Goal: Find specific page/section: Find specific page/section

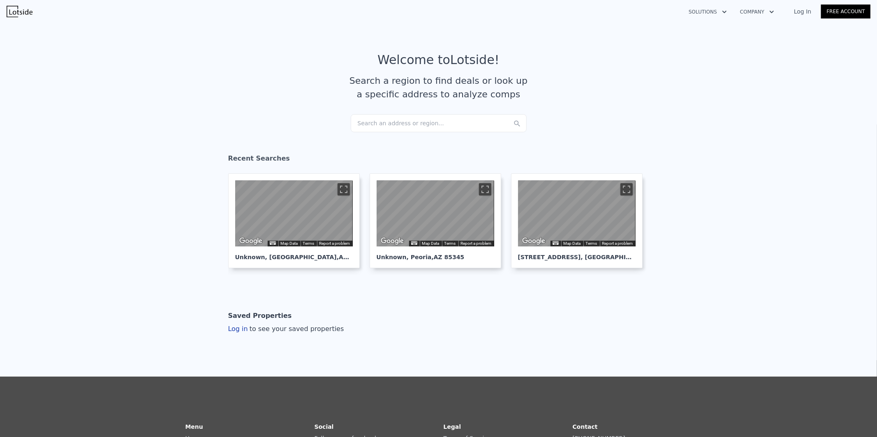
click at [402, 119] on div "Search an address or region..." at bounding box center [439, 123] width 176 height 18
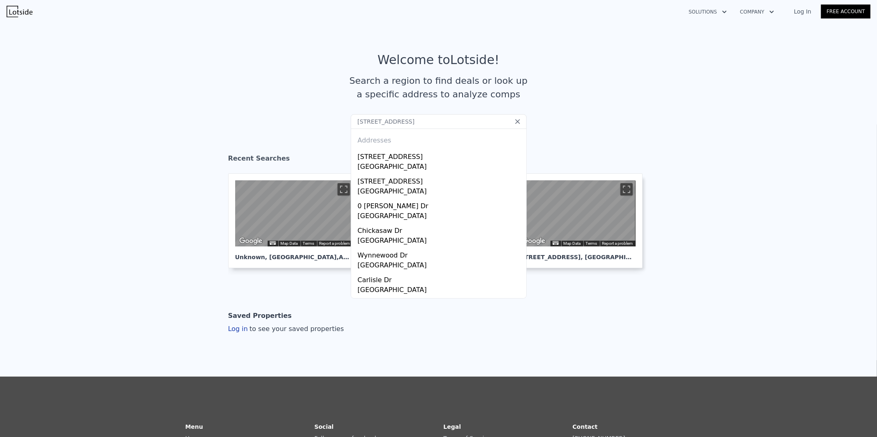
type input "[STREET_ADDRESS]"
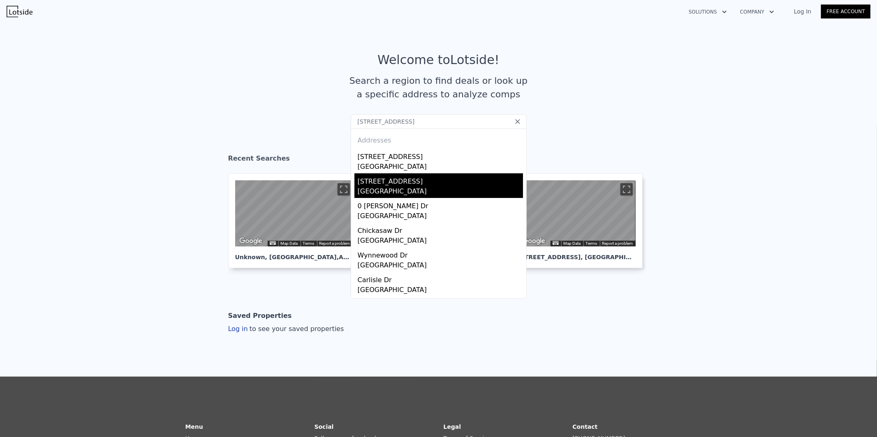
click at [386, 191] on div "[GEOGRAPHIC_DATA]" at bounding box center [440, 193] width 165 height 12
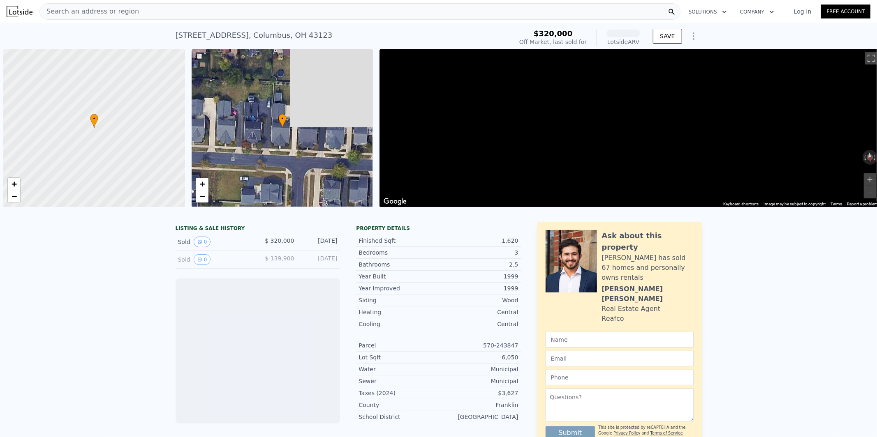
scroll to position [0, 3]
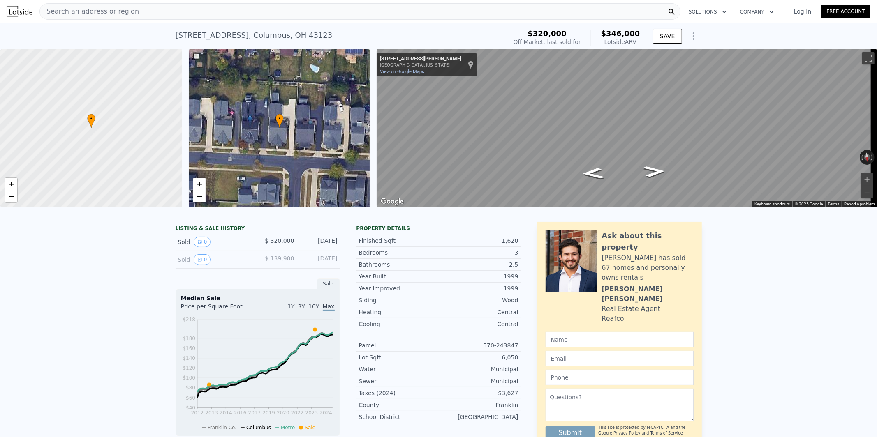
click at [475, 14] on div "Search an address or region" at bounding box center [359, 11] width 641 height 16
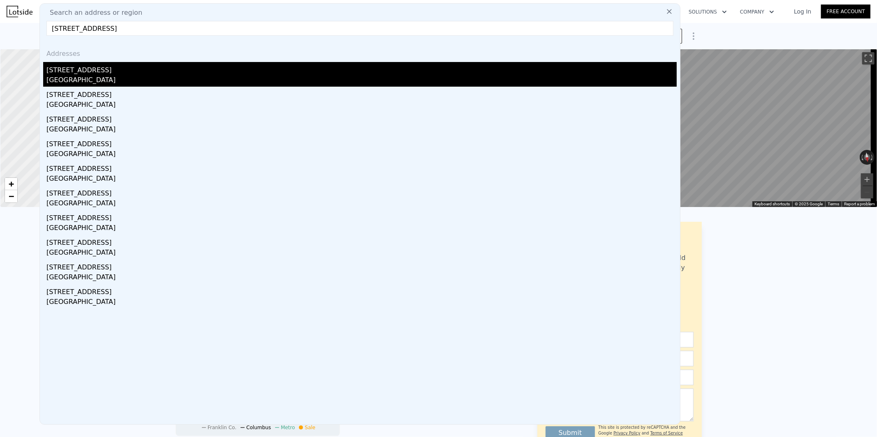
type input "[STREET_ADDRESS]"
click at [153, 78] on div "[GEOGRAPHIC_DATA]" at bounding box center [361, 81] width 630 height 12
